Goal: Information Seeking & Learning: Understand process/instructions

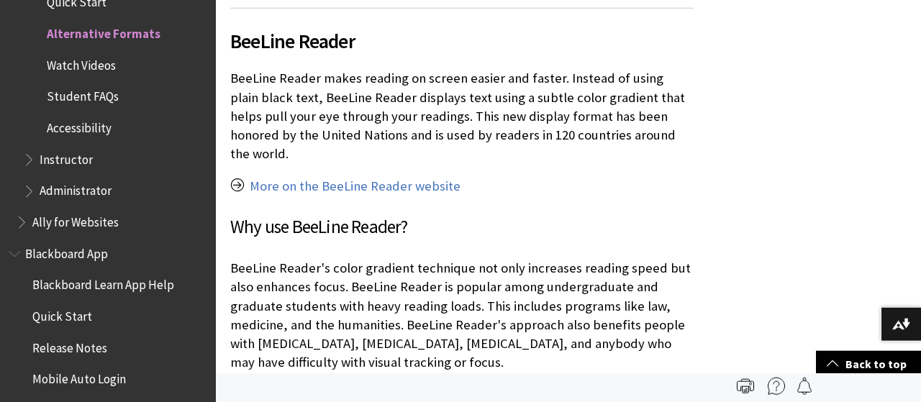
scroll to position [13275, 0]
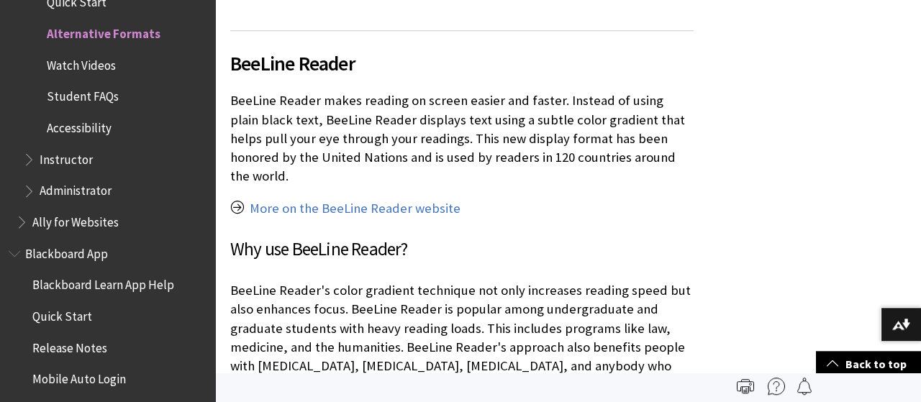
drag, startPoint x: 857, startPoint y: 102, endPoint x: 813, endPoint y: 19, distance: 93.9
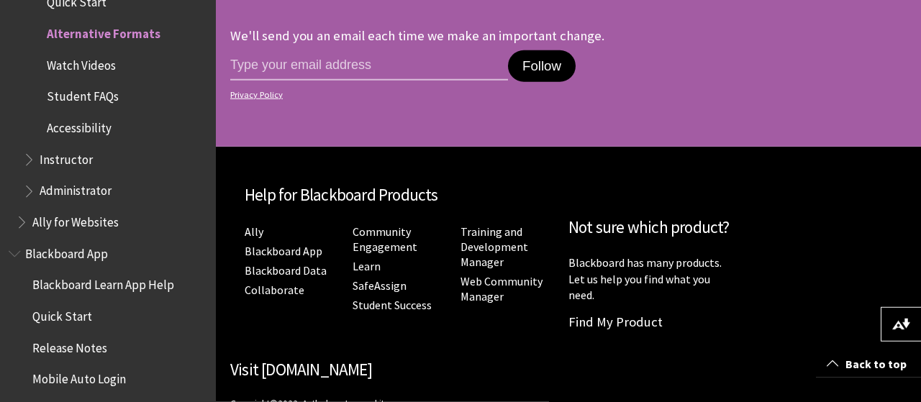
scroll to position [18028, 0]
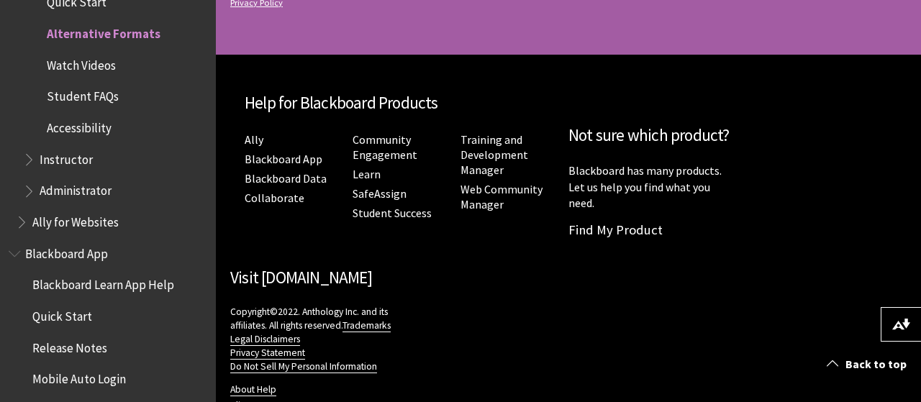
click at [58, 74] on span "Watch Videos" at bounding box center [118, 65] width 177 height 24
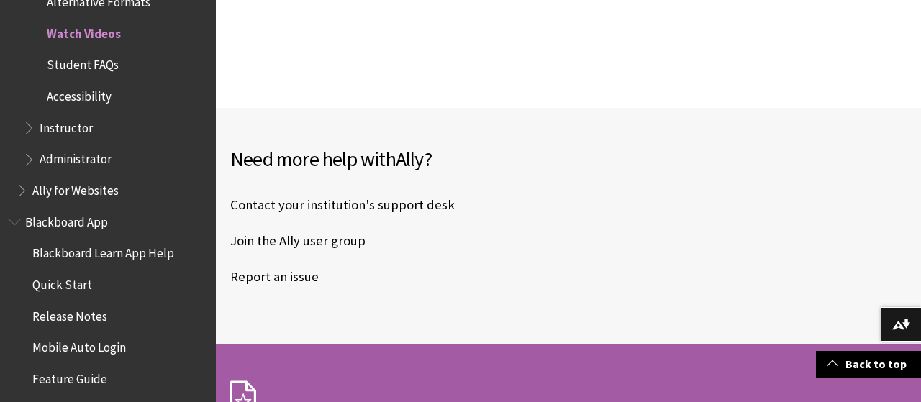
scroll to position [802, 0]
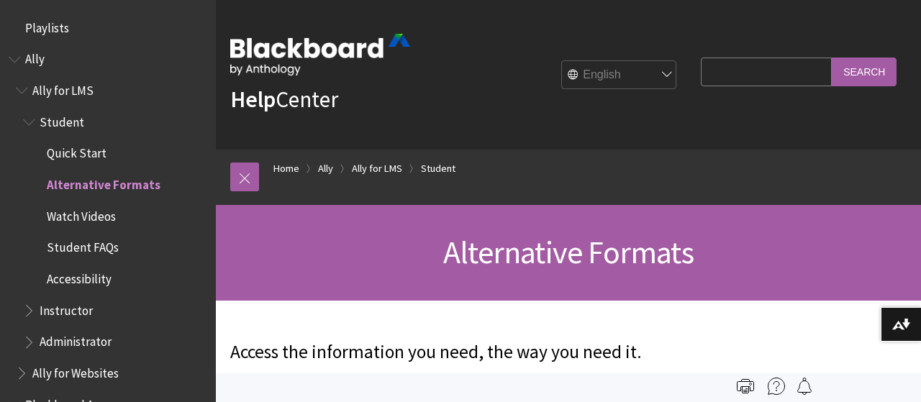
scroll to position [151, 0]
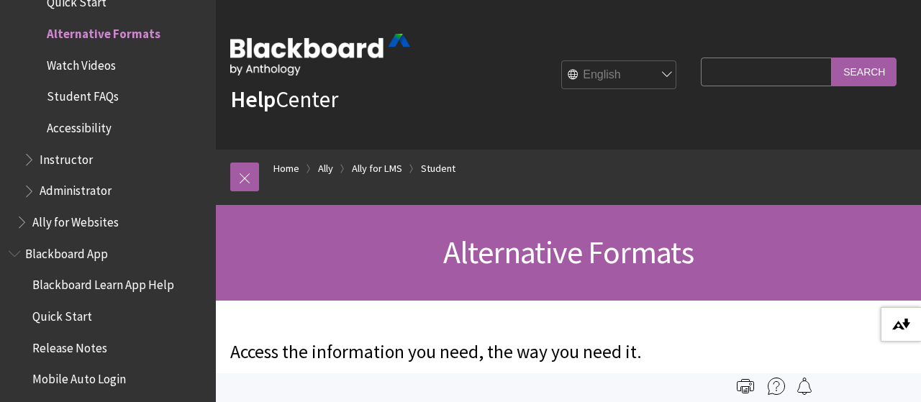
drag, startPoint x: 901, startPoint y: 330, endPoint x: 910, endPoint y: 324, distance: 10.8
click at [910, 324] on img at bounding box center [901, 325] width 18 height 12
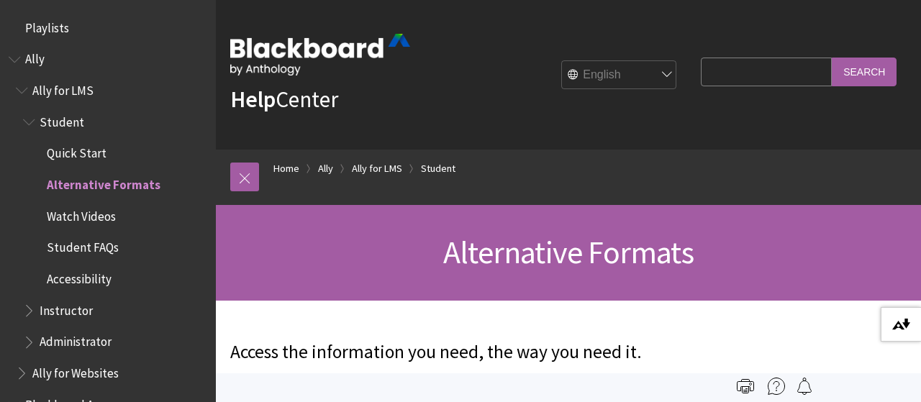
click at [897, 316] on button "Download alternative formats ..." at bounding box center [900, 324] width 40 height 35
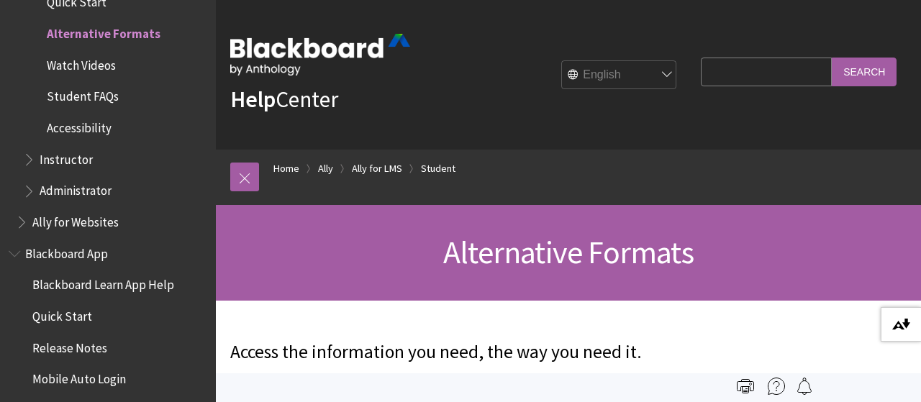
click at [891, 326] on button "Download alternative formats ..." at bounding box center [900, 324] width 40 height 35
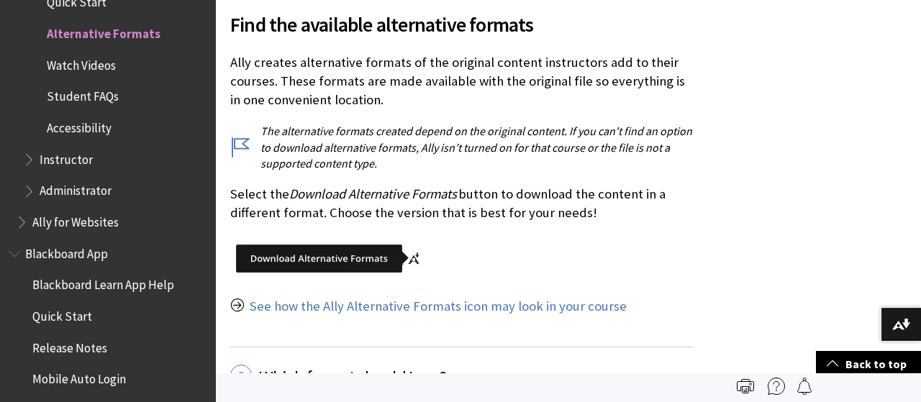
scroll to position [1720, 0]
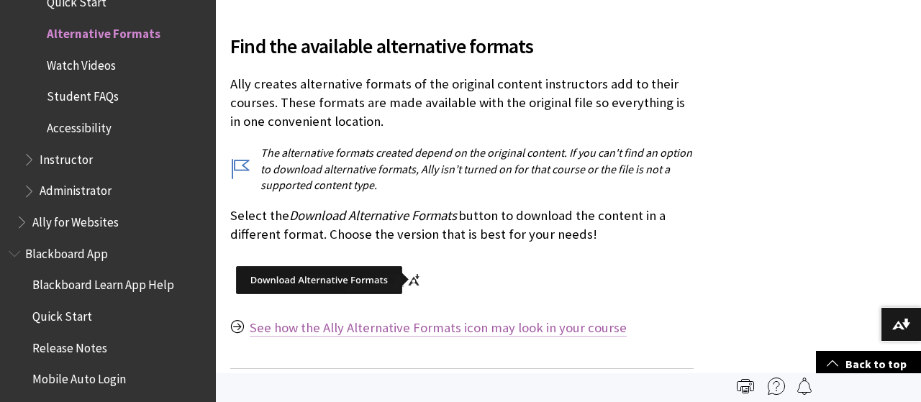
click at [437, 328] on link "See how the Ally Alternative Formats icon may look in your course" at bounding box center [438, 327] width 377 height 17
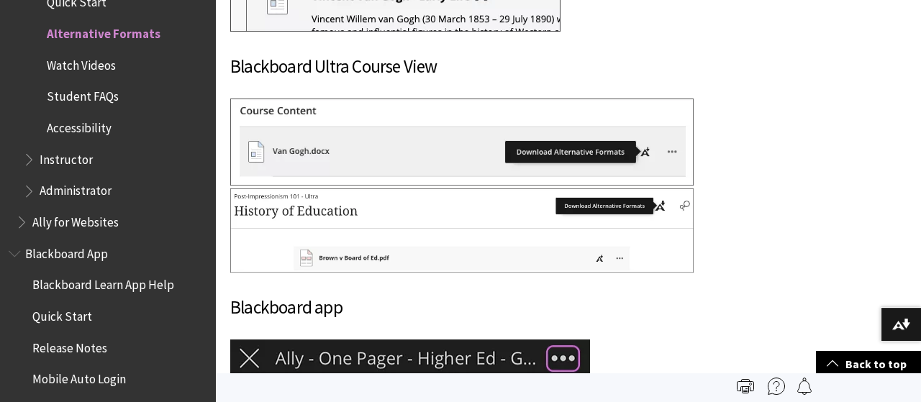
scroll to position [15936, 0]
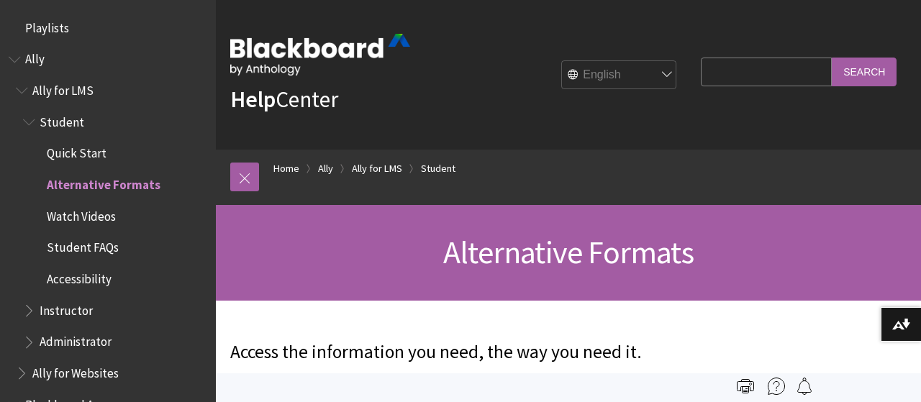
scroll to position [151, 0]
